Goal: Task Accomplishment & Management: Manage account settings

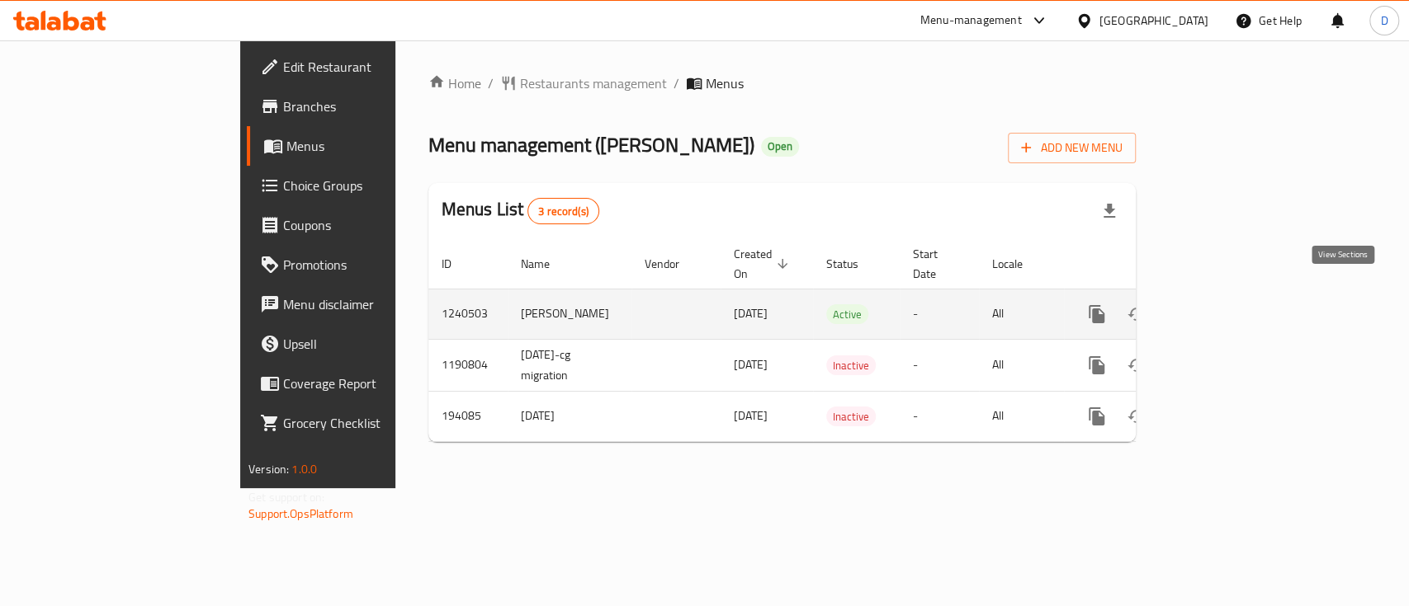
click at [1235, 295] on link "enhanced table" at bounding box center [1216, 315] width 40 height 40
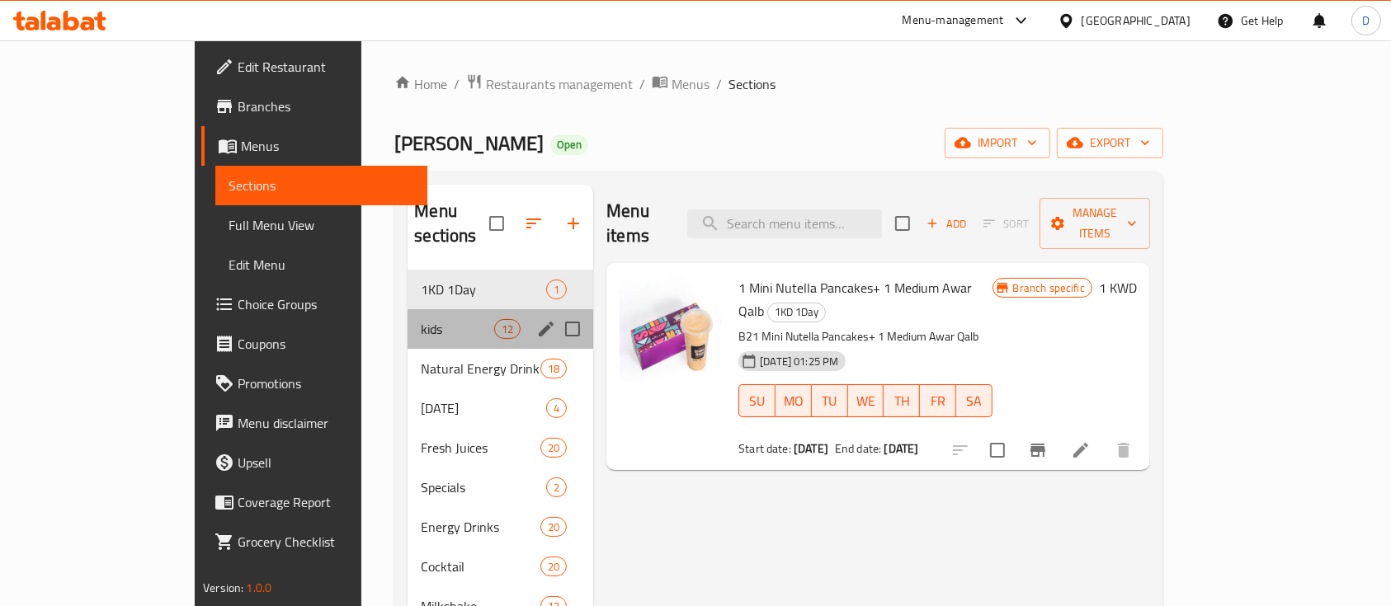
click at [410, 320] on div "kids 12" at bounding box center [501, 329] width 186 height 40
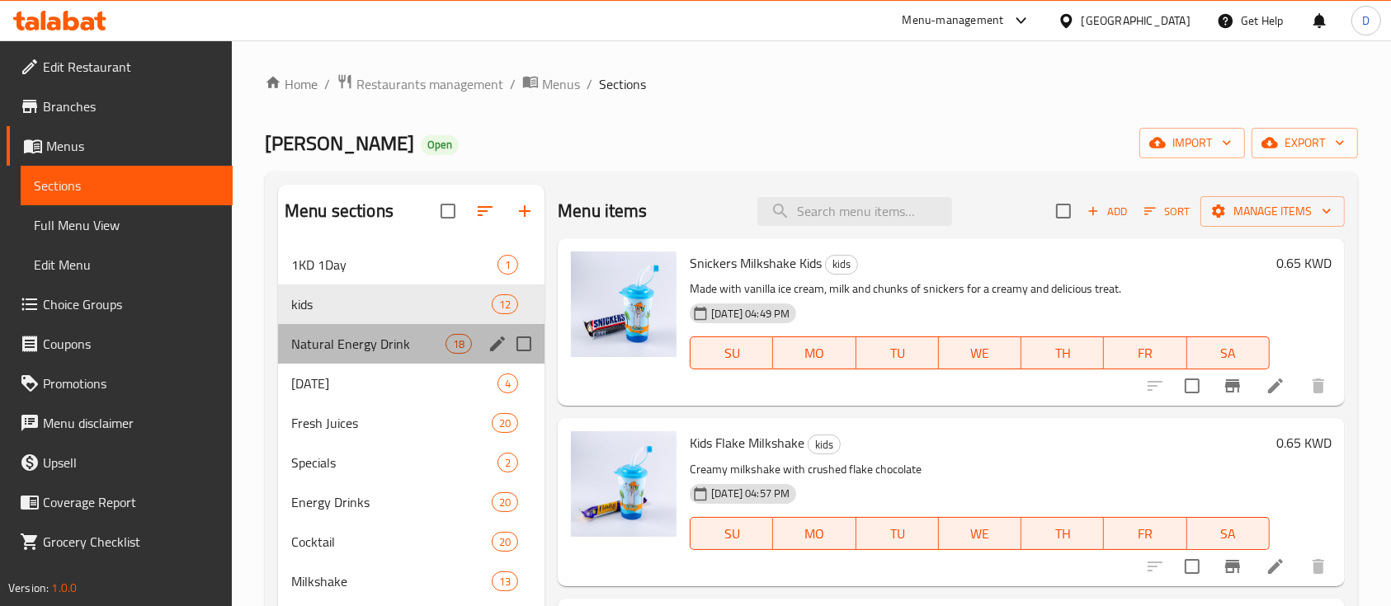
click at [403, 332] on div "Natural Energy Drink 18" at bounding box center [411, 344] width 267 height 40
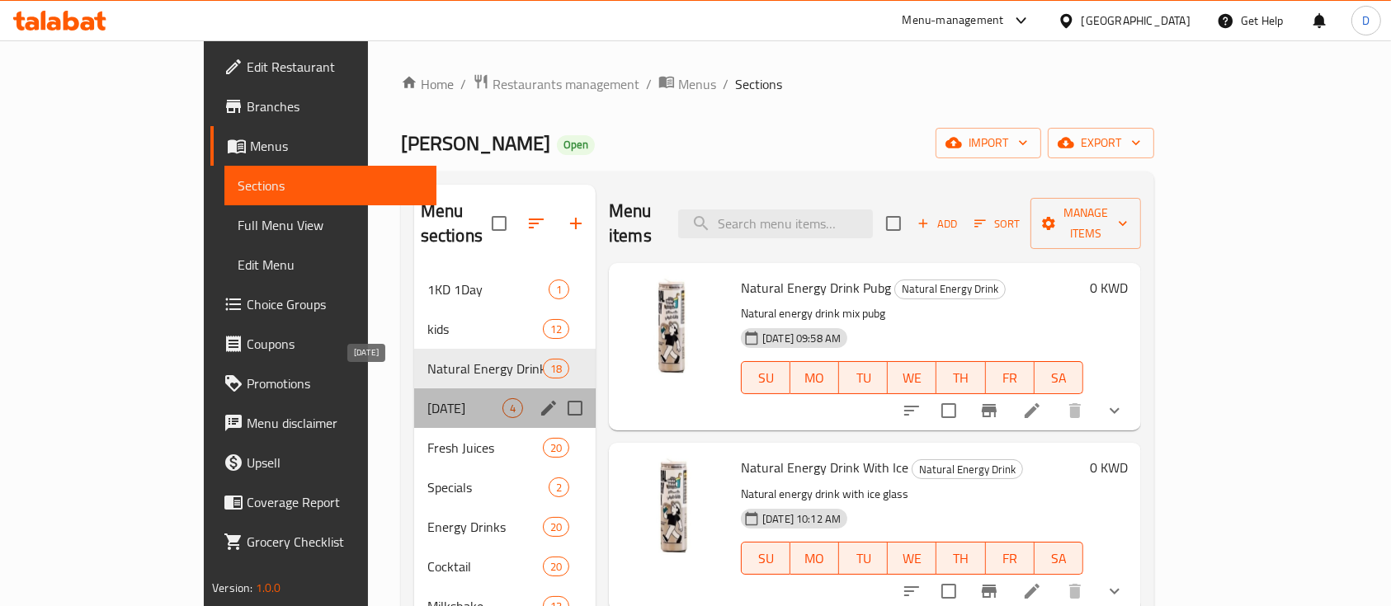
click at [427, 399] on span "[DATE]" at bounding box center [464, 409] width 75 height 20
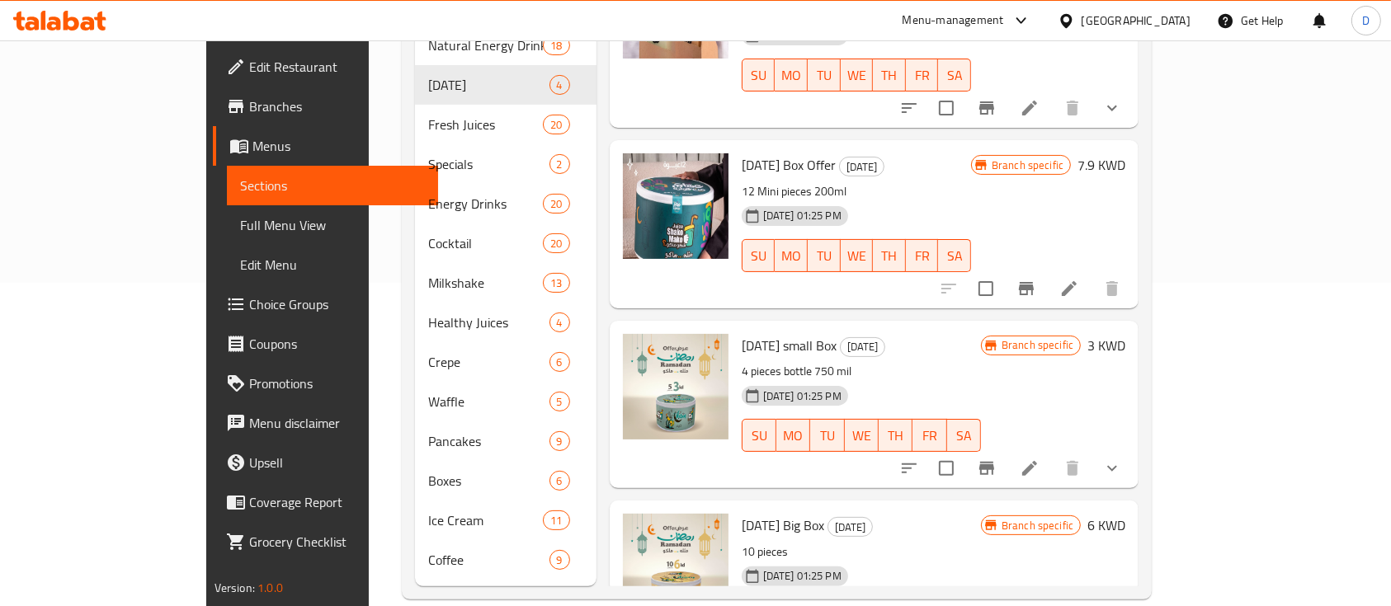
scroll to position [181, 0]
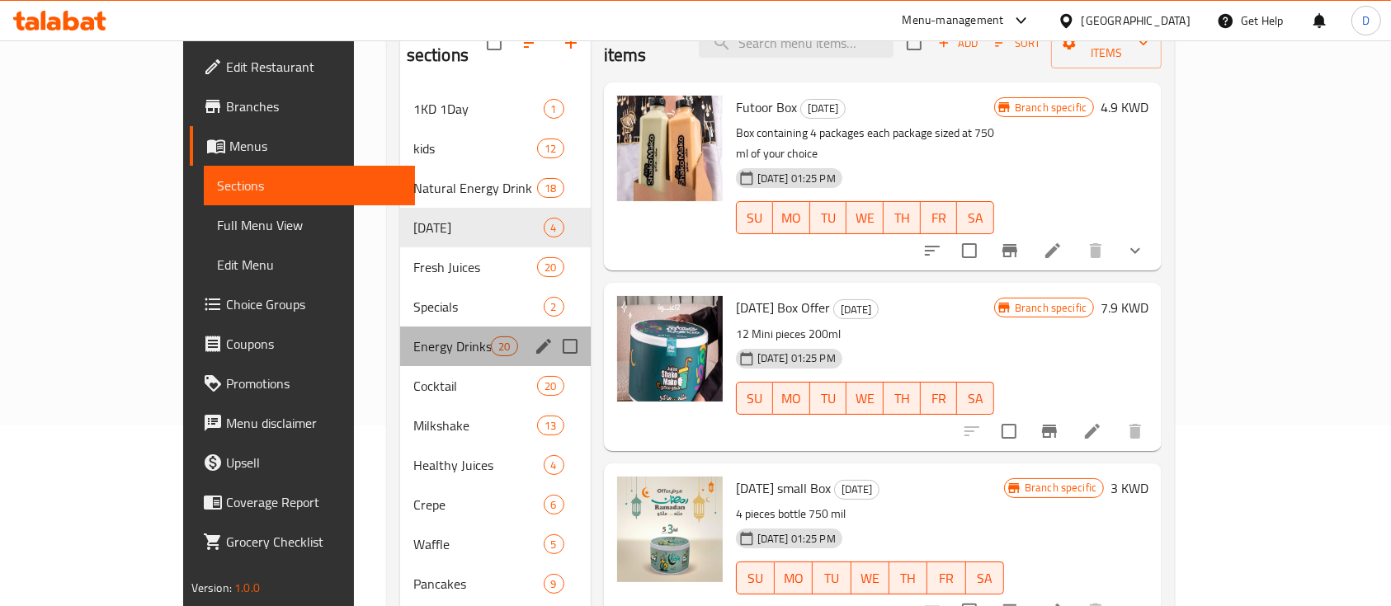
click at [400, 327] on div "Energy Drinks 20" at bounding box center [495, 347] width 191 height 40
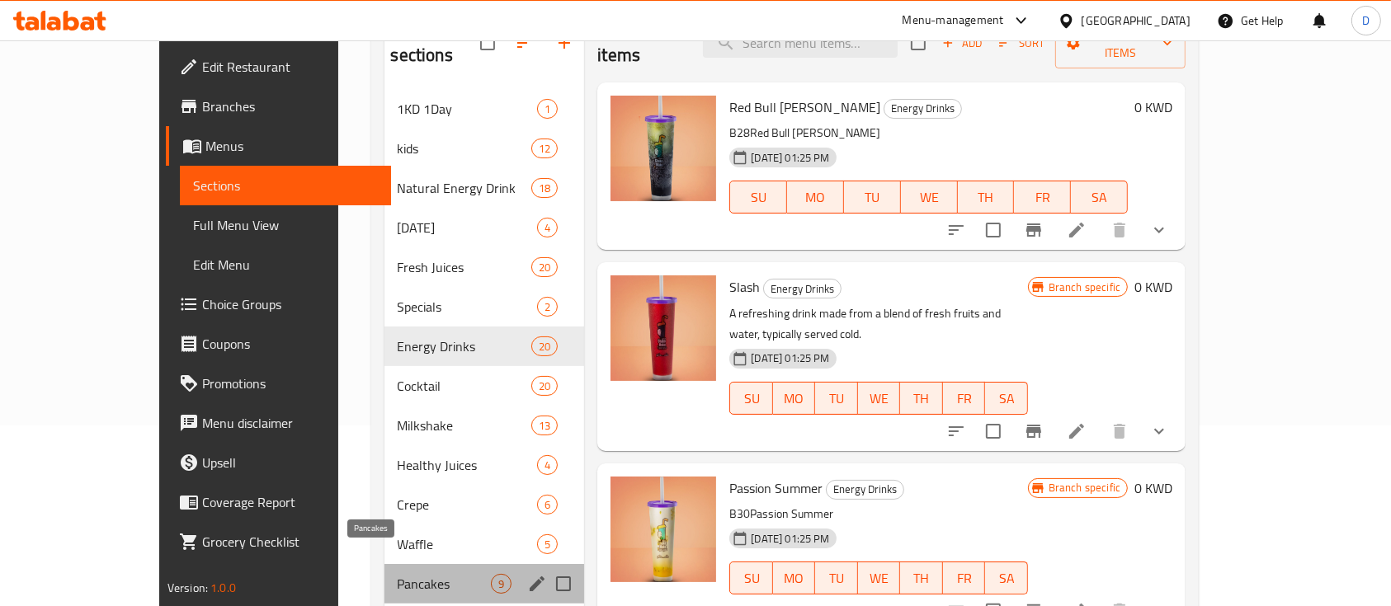
click at [398, 574] on span "Pancakes" at bounding box center [445, 584] width 94 height 20
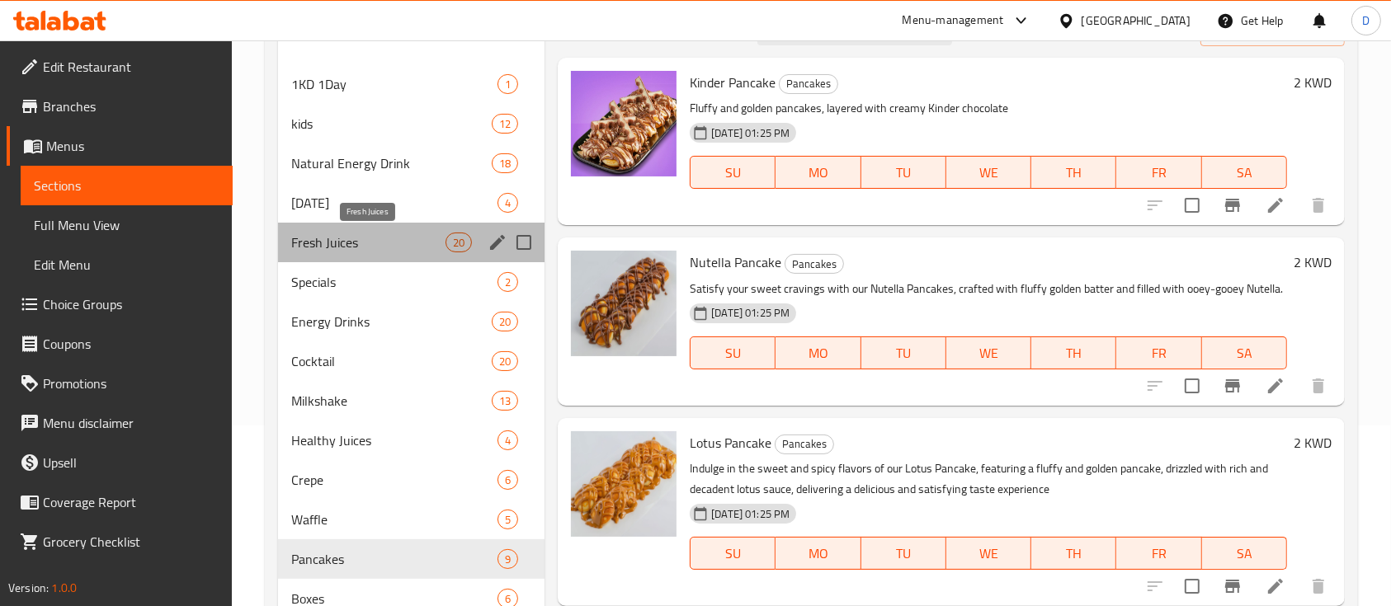
click at [352, 248] on span "Fresh Juices" at bounding box center [368, 243] width 154 height 20
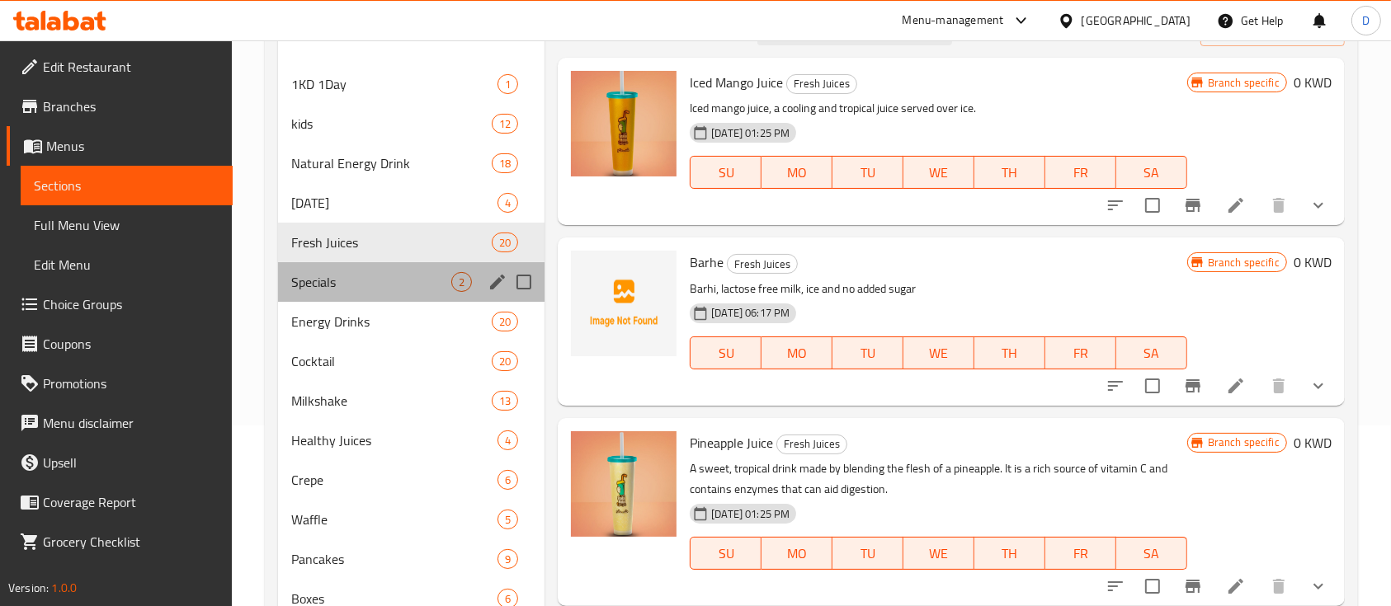
click at [361, 294] on div "Specials 2" at bounding box center [411, 282] width 267 height 40
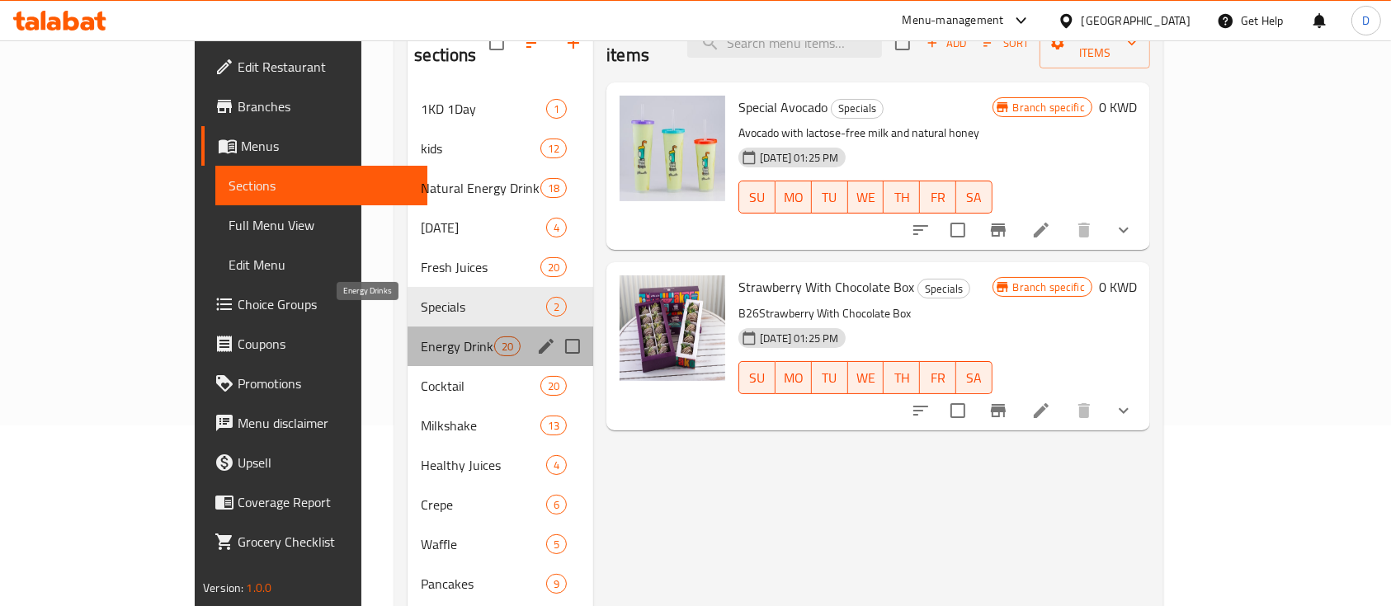
click at [421, 337] on span "Energy Drinks" at bounding box center [457, 347] width 73 height 20
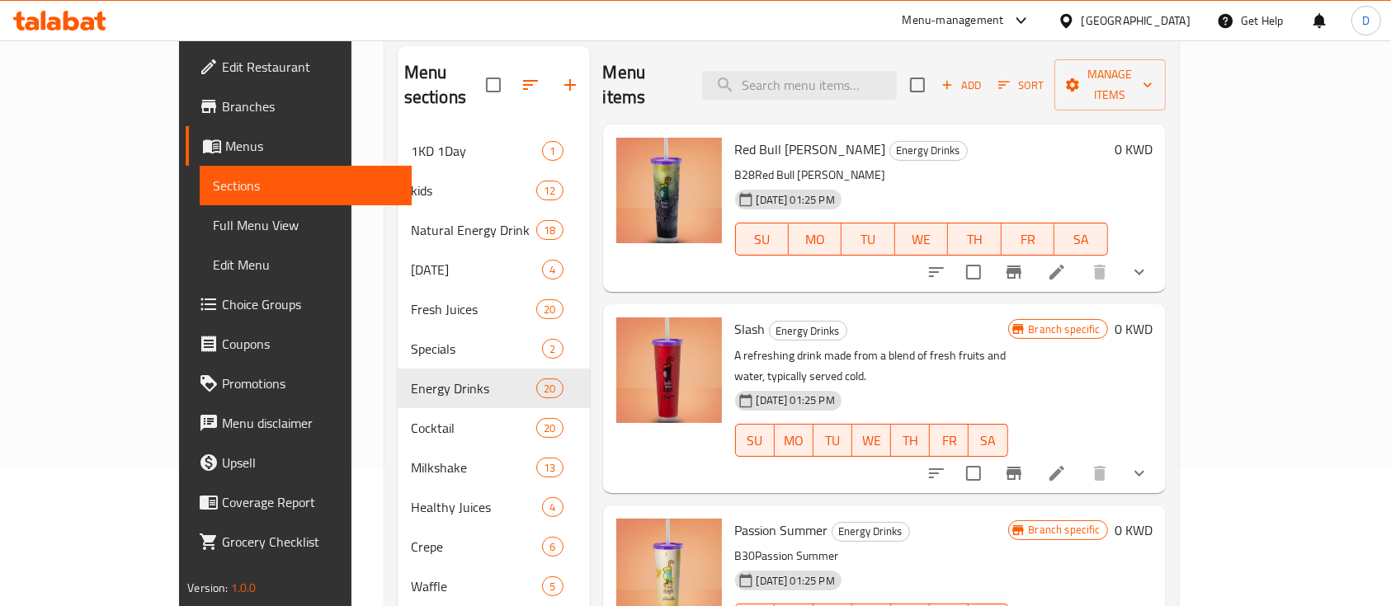
scroll to position [144, 0]
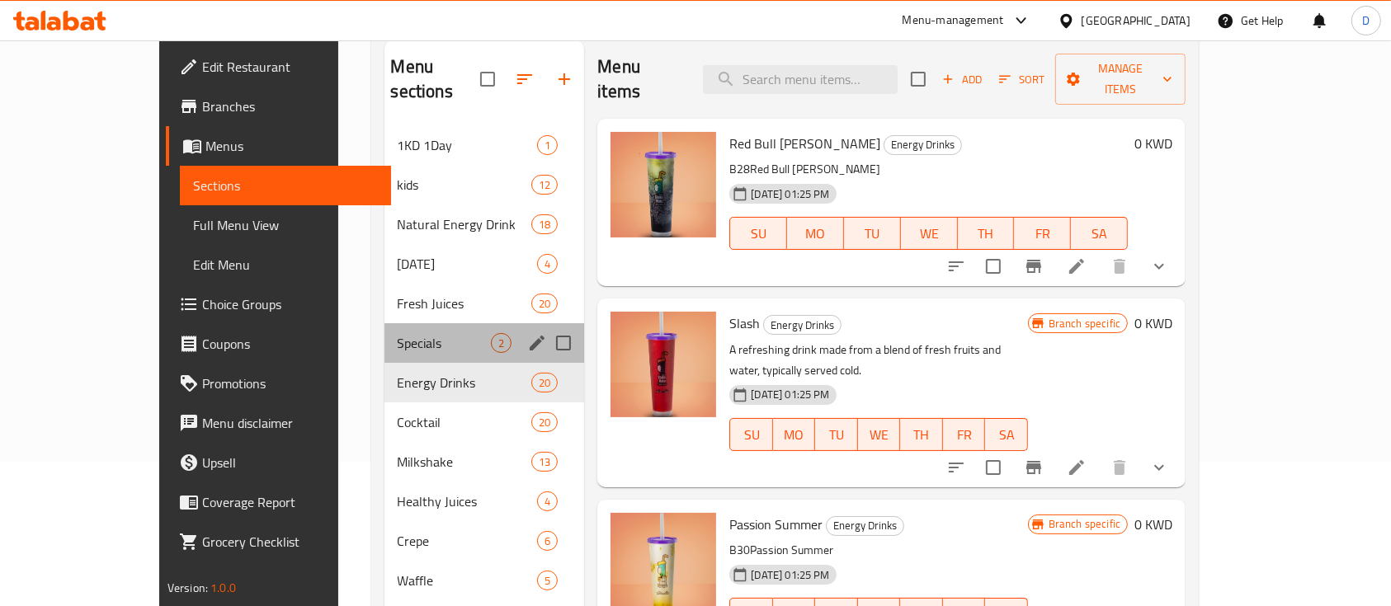
click at [385, 331] on div "Specials 2" at bounding box center [485, 343] width 201 height 40
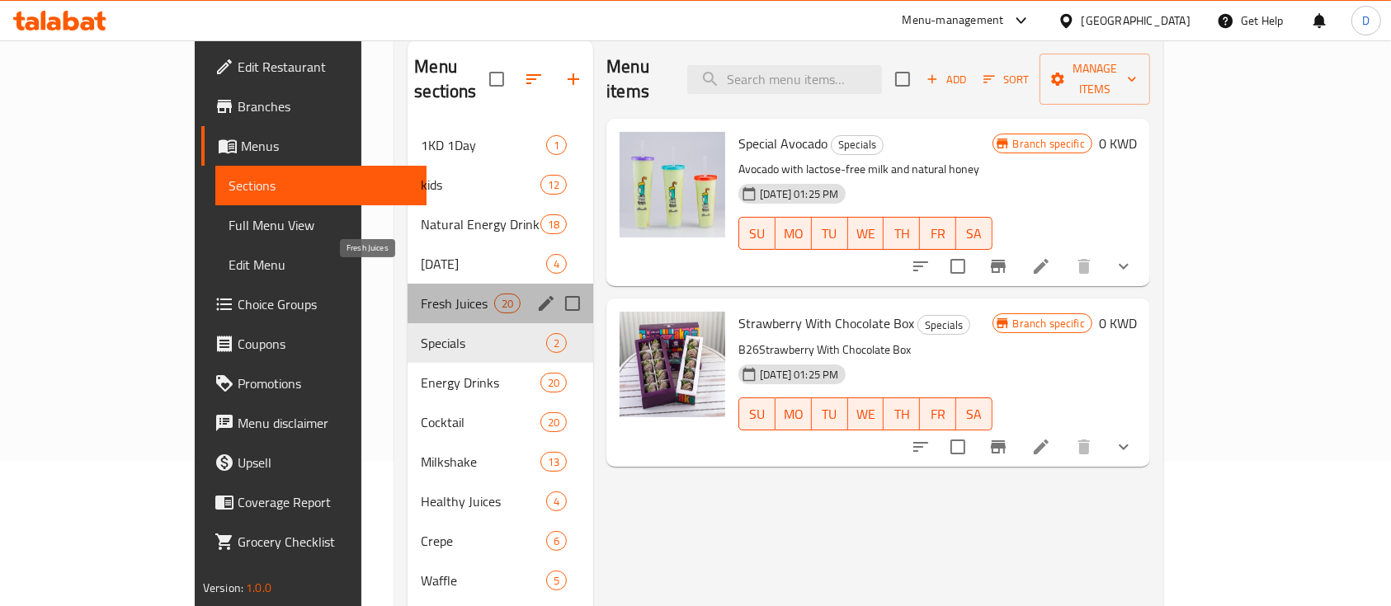
click at [421, 294] on span "Fresh Juices" at bounding box center [457, 304] width 73 height 20
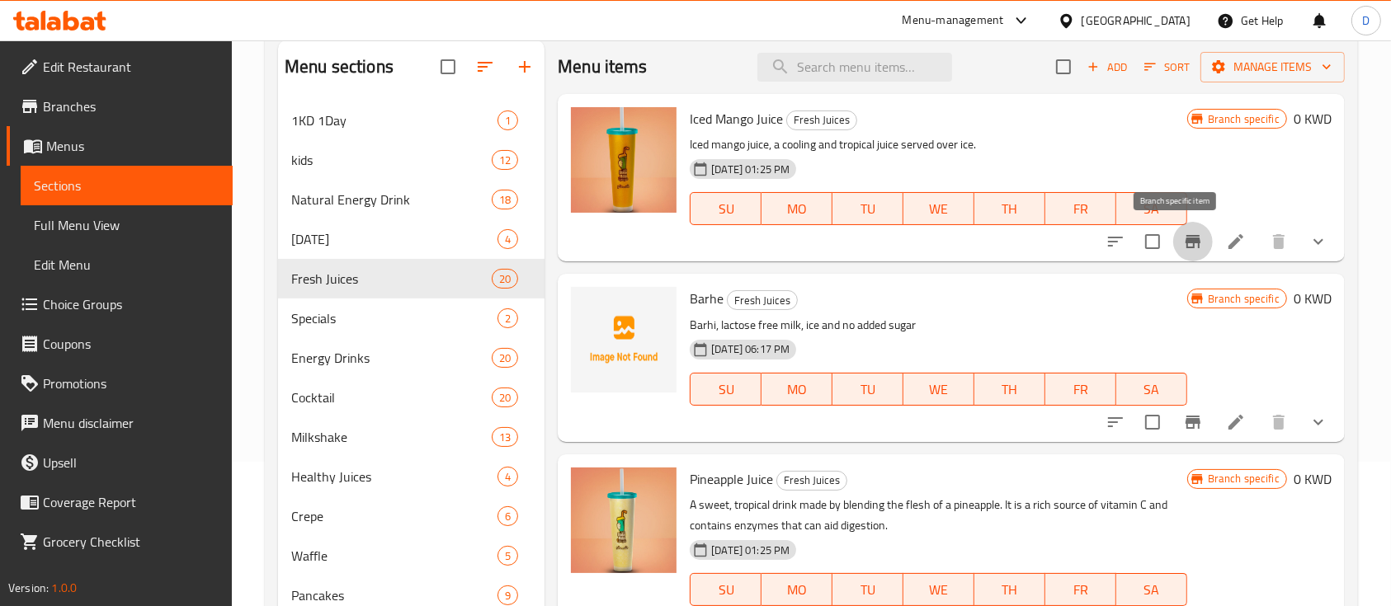
click at [1184, 238] on icon "Branch-specific-item" at bounding box center [1193, 242] width 20 height 20
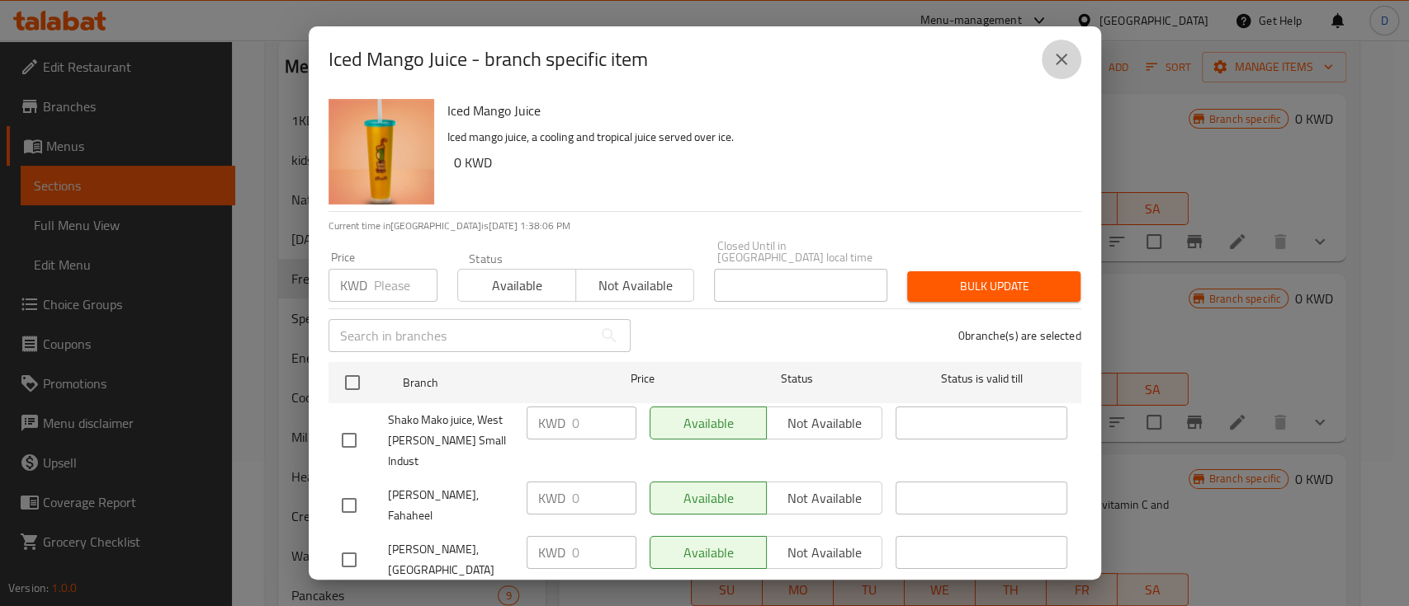
click at [1062, 66] on icon "close" at bounding box center [1061, 60] width 20 height 20
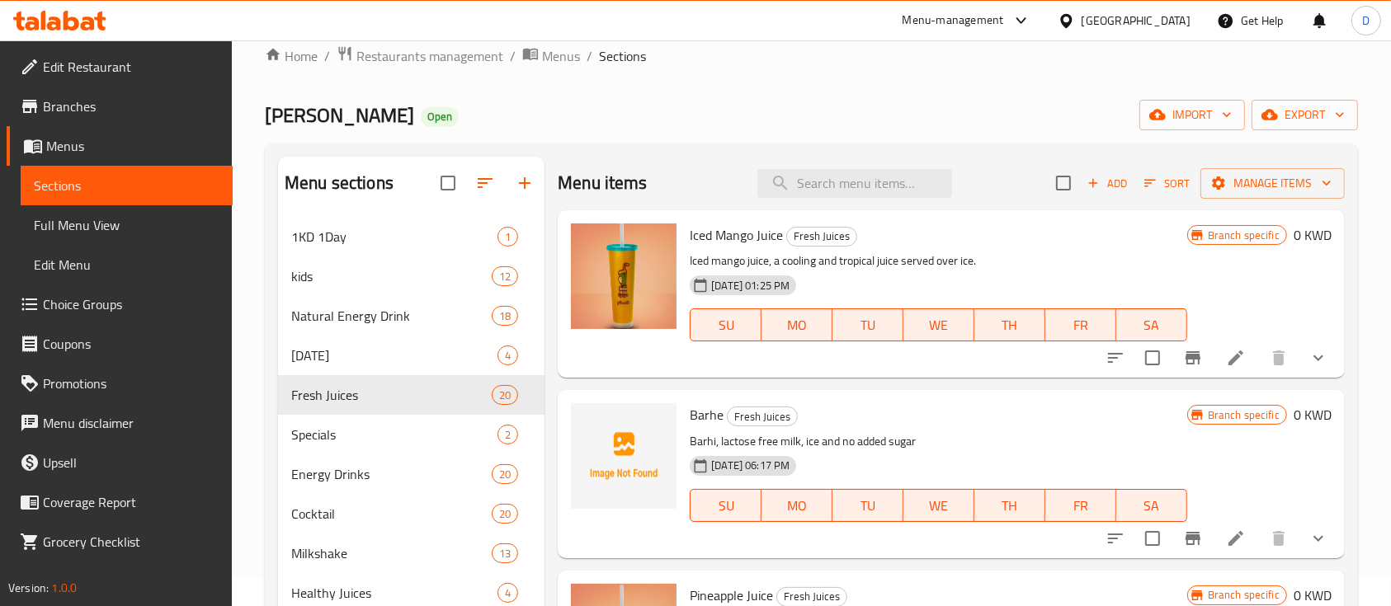
scroll to position [25, 0]
